Goal: Information Seeking & Learning: Stay updated

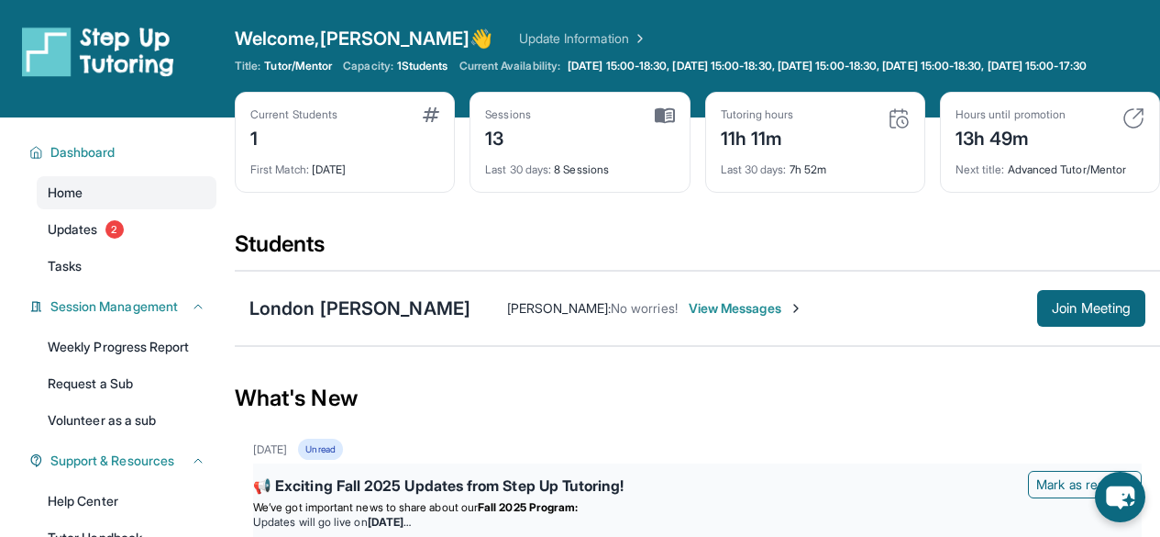
scroll to position [271, 0]
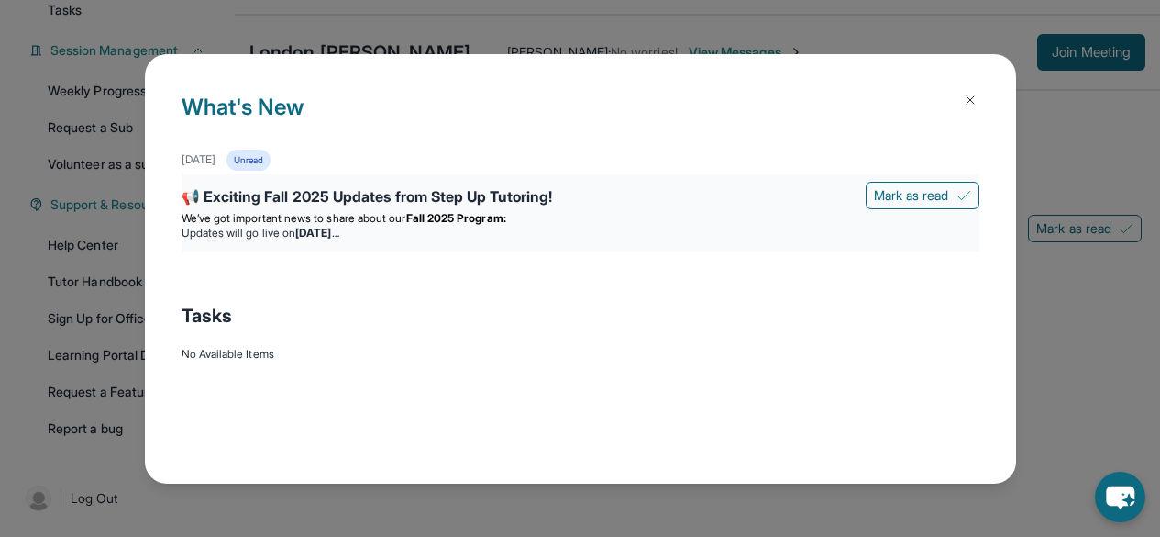
click at [471, 212] on strong "Fall 2025 Program:" at bounding box center [456, 218] width 100 height 14
click at [452, 225] on p "We’ve got important news to share about our Fall 2025 Program:" at bounding box center [581, 218] width 798 height 15
click at [453, 242] on div "📢 Exciting Fall 2025 Updates from Step Up Tutoring! Mark as read We’ve got impo…" at bounding box center [581, 212] width 798 height 77
click at [452, 242] on div "📢 Exciting Fall 2025 Updates from Step Up Tutoring! Mark as read We’ve got impo…" at bounding box center [581, 212] width 798 height 77
click at [449, 241] on div "📢 Exciting Fall 2025 Updates from Step Up Tutoring! Mark as read We’ve got impo…" at bounding box center [581, 212] width 798 height 77
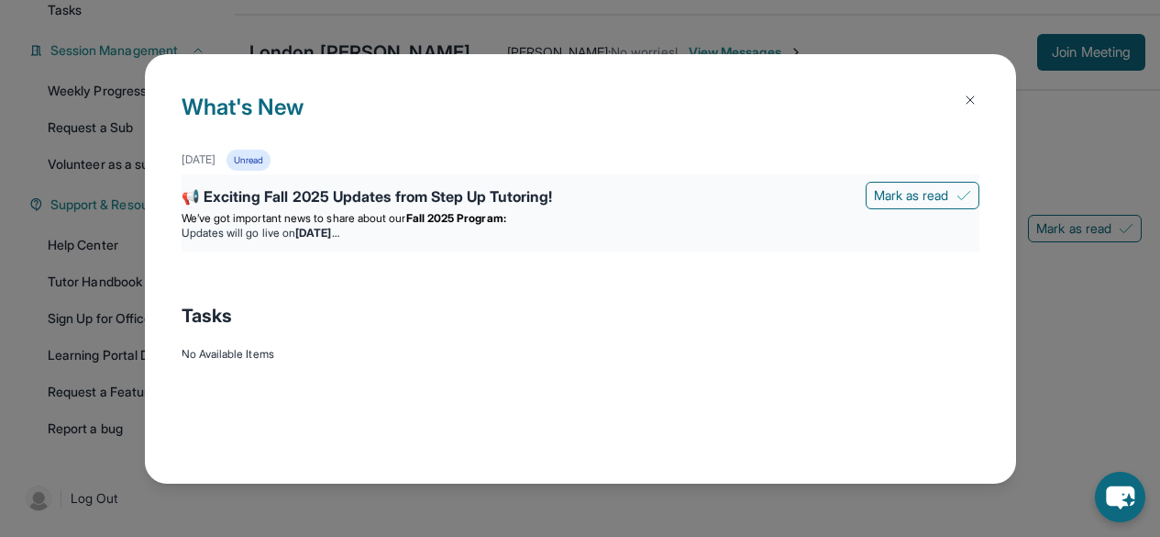
click at [396, 218] on span "We’ve got important news to share about our" at bounding box center [294, 218] width 225 height 14
click at [954, 100] on button at bounding box center [970, 100] width 37 height 37
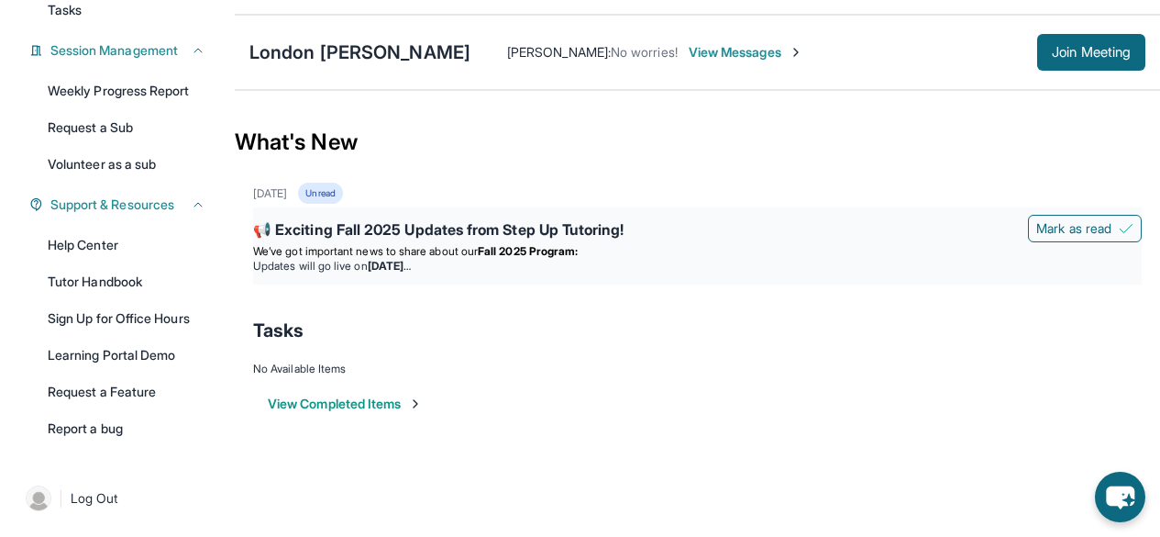
click at [623, 215] on div "📢 Exciting Fall 2025 Updates from Step Up Tutoring! Mark as read We’ve got impo…" at bounding box center [697, 245] width 889 height 77
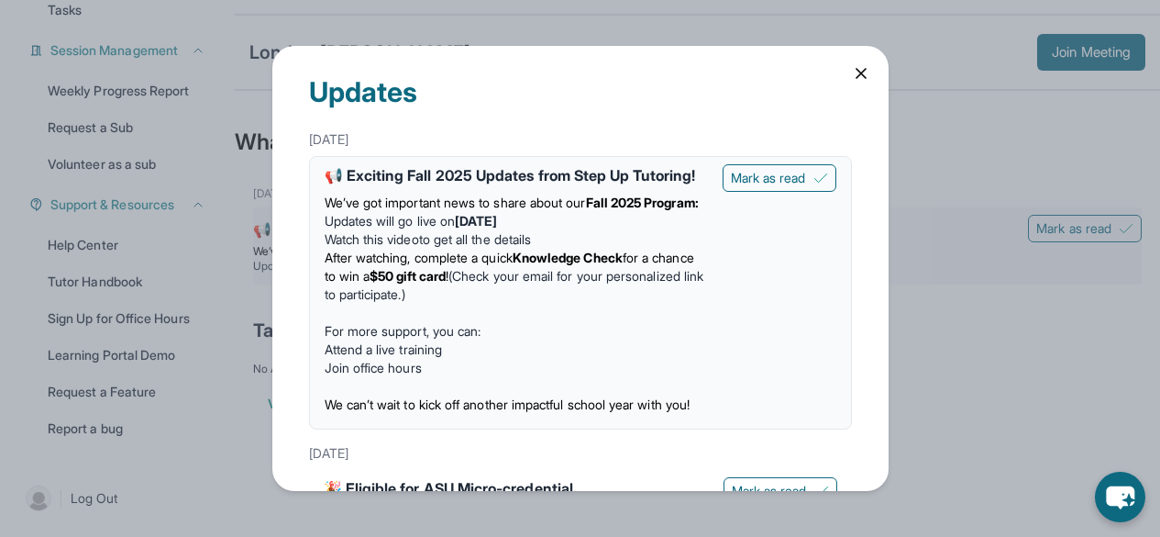
click at [623, 215] on div "We’ve got important news to share about our Fall 2025 Program: Updates will go …" at bounding box center [516, 303] width 383 height 235
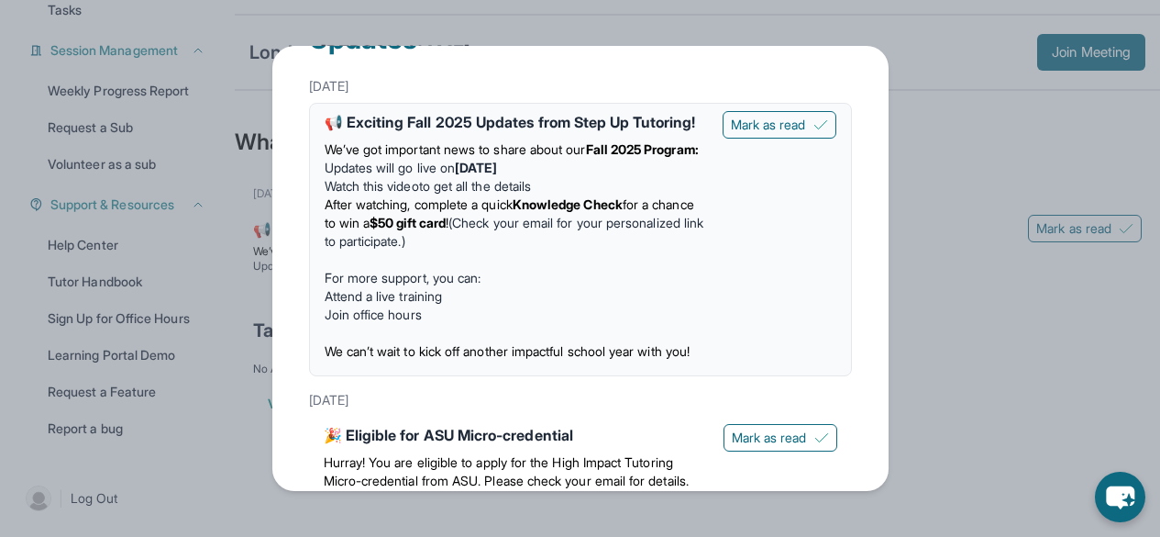
click at [830, 212] on div "📢 Exciting Fall 2025 Updates from Step Up Tutoring! We’ve got important news to…" at bounding box center [580, 239] width 543 height 273
drag, startPoint x: 875, startPoint y: 195, endPoint x: 873, endPoint y: 206, distance: 11.2
click at [873, 206] on div "Updates August 27th 📢 Exciting Fall 2025 Updates from Step Up Tutoring! We’ve g…" at bounding box center [580, 268] width 616 height 445
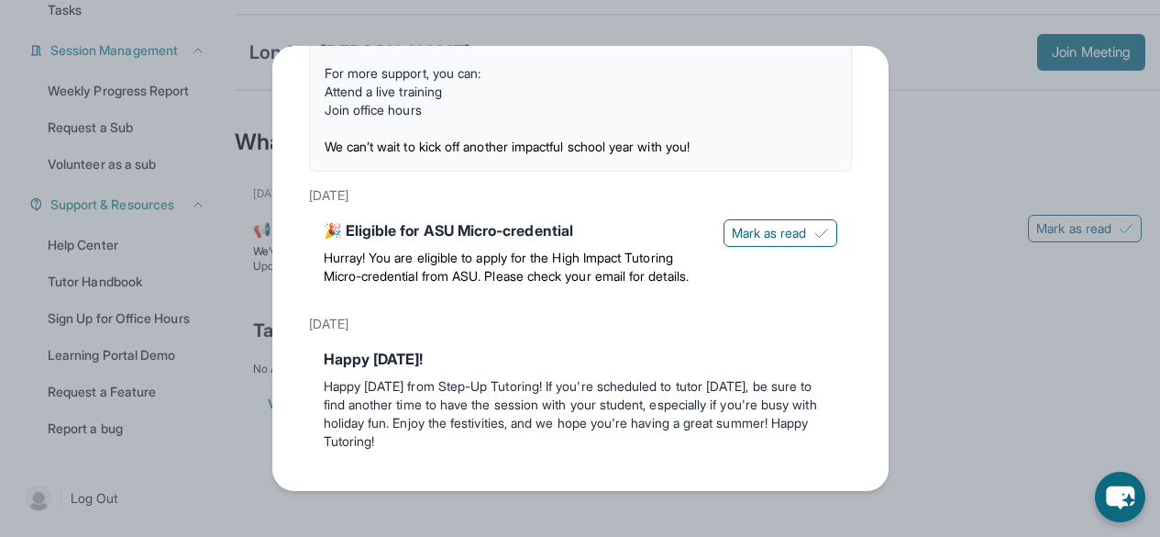
scroll to position [335, 0]
click at [877, 51] on div "Updates August 27th 📢 Exciting Fall 2025 Updates from Step Up Tutoring! We’ve g…" at bounding box center [580, 268] width 616 height 445
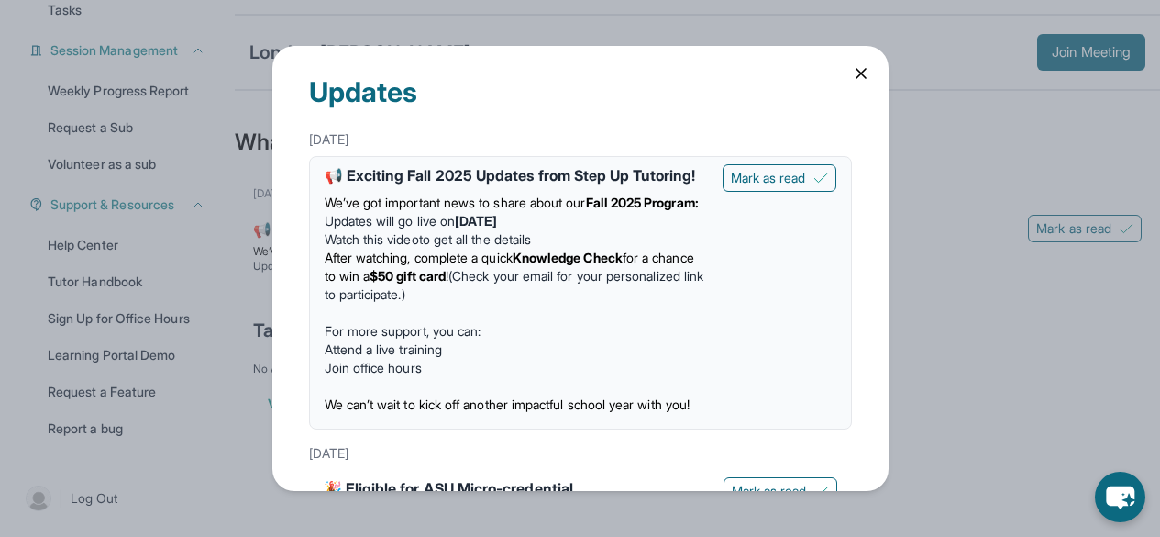
click at [845, 84] on div "Updates August 27th 📢 Exciting Fall 2025 Updates from Step Up Tutoring! We’ve g…" at bounding box center [580, 268] width 616 height 445
click at [852, 76] on icon at bounding box center [861, 73] width 18 height 18
